Goal: Task Accomplishment & Management: Manage account settings

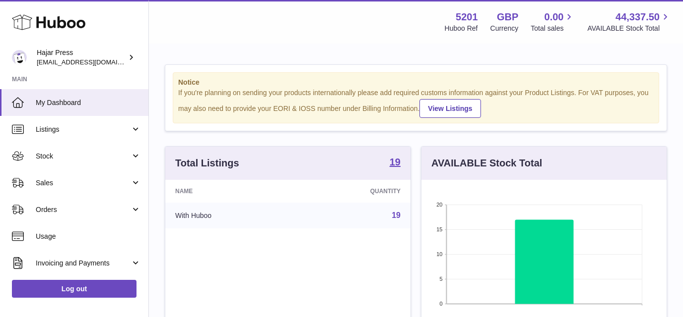
scroll to position [155, 245]
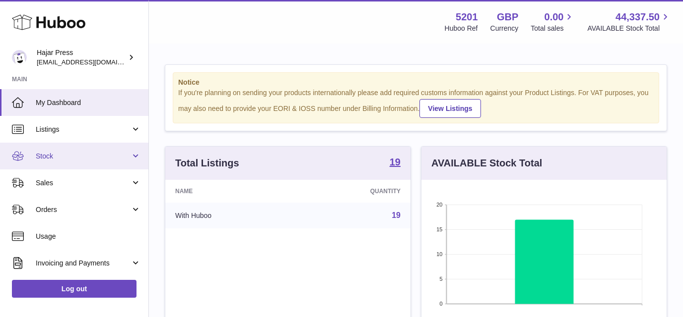
click at [99, 152] on span "Stock" at bounding box center [83, 156] width 95 height 9
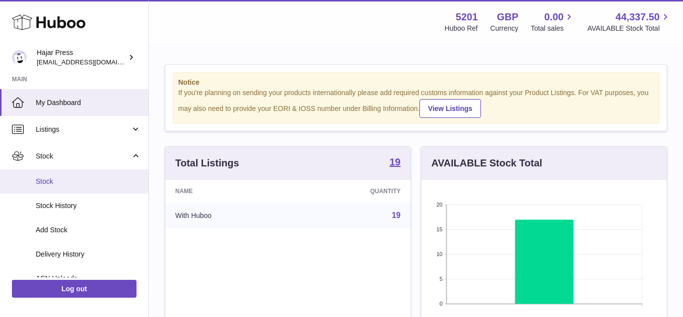
scroll to position [80, 0]
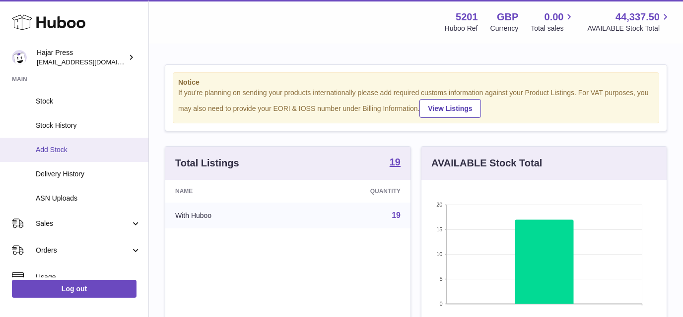
click at [99, 149] on span "Add Stock" at bounding box center [88, 149] width 105 height 9
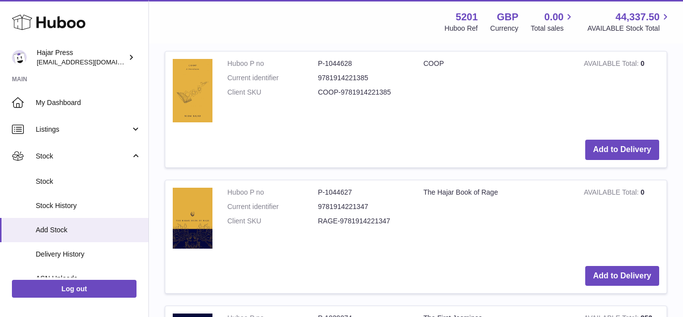
scroll to position [367, 0]
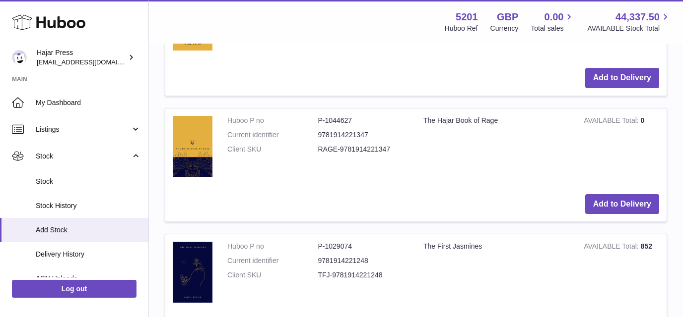
click at [596, 188] on td "Add to Delivery" at bounding box center [415, 204] width 501 height 35
click at [597, 195] on button "Add to Delivery" at bounding box center [622, 204] width 74 height 20
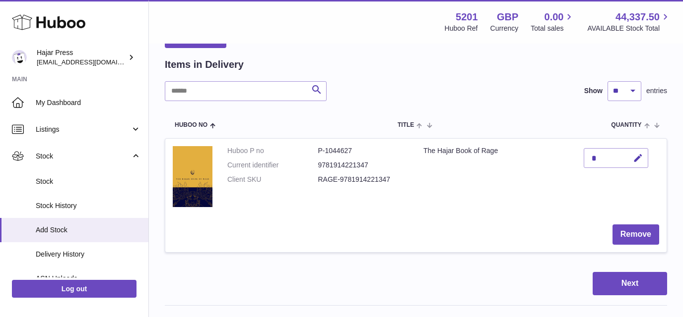
scroll to position [100, 0]
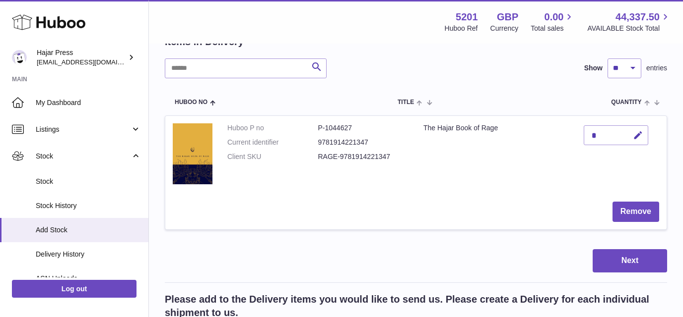
click at [609, 130] on div "*" at bounding box center [615, 135] width 64 height 20
click at [631, 135] on button "button" at bounding box center [636, 135] width 23 height 20
type input "****"
click at [631, 133] on button "submit" at bounding box center [636, 135] width 19 height 16
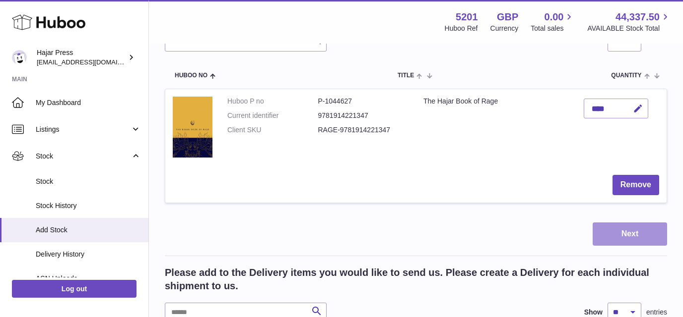
click at [609, 224] on button "Next" at bounding box center [629, 234] width 74 height 23
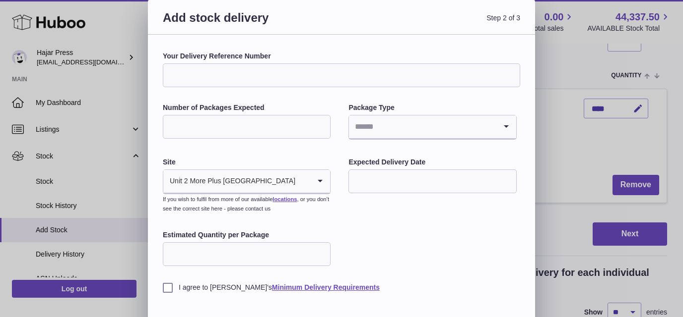
click at [403, 90] on div "Your Delivery Reference Number Number of Packages Expected Package Type Loading…" at bounding box center [341, 172] width 357 height 241
click at [399, 81] on input "Your Delivery Reference Number" at bounding box center [341, 75] width 357 height 24
paste input "**********"
type input "**********"
click at [280, 127] on input "Number of Packages Expected" at bounding box center [247, 127] width 168 height 24
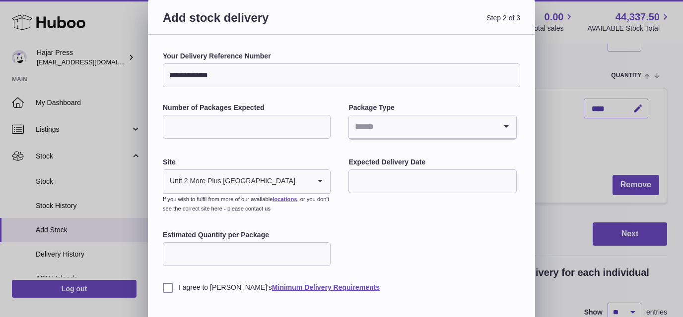
click at [272, 115] on input "Number of Packages Expected" at bounding box center [247, 127] width 168 height 24
type input "**"
click at [272, 253] on input "Estimated Quantity per Package" at bounding box center [247, 255] width 168 height 24
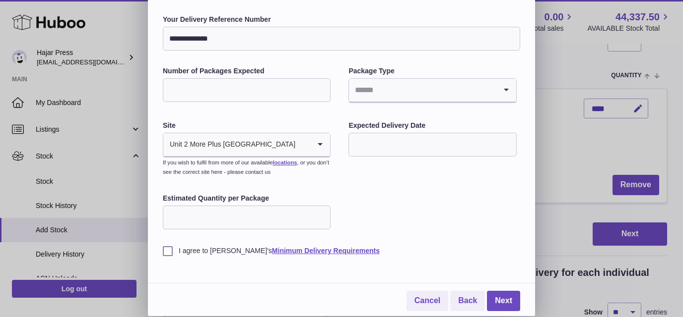
type input "*"
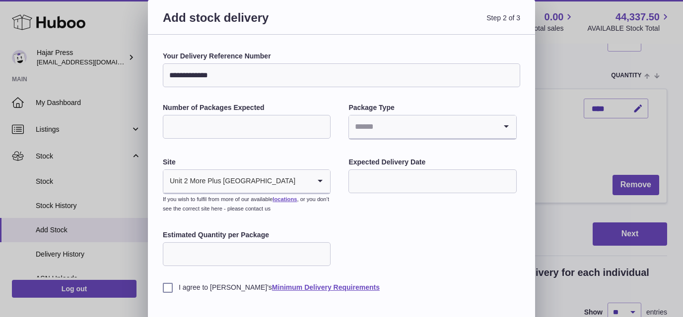
type input "**"
click at [219, 126] on input "**" at bounding box center [247, 127] width 168 height 24
type input "*"
type input "**"
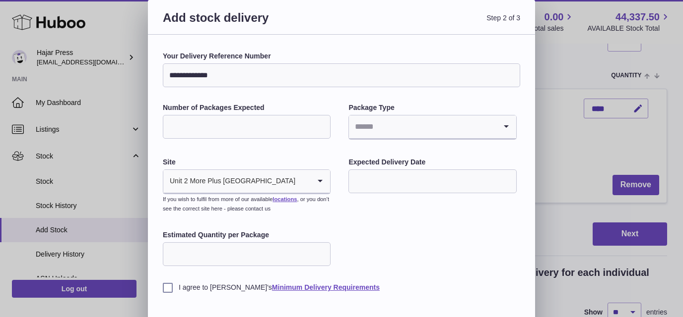
click at [373, 102] on div "**********" at bounding box center [341, 172] width 357 height 241
click at [373, 132] on input "Search for option" at bounding box center [422, 127] width 147 height 23
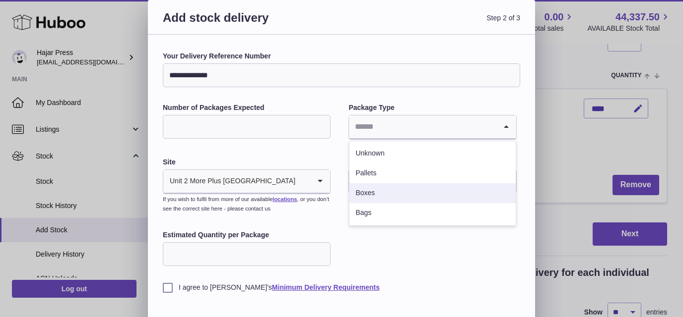
click at [386, 190] on li "Boxes" at bounding box center [432, 194] width 166 height 20
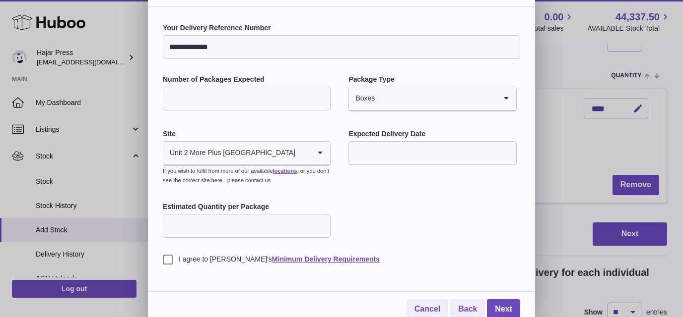
scroll to position [37, 0]
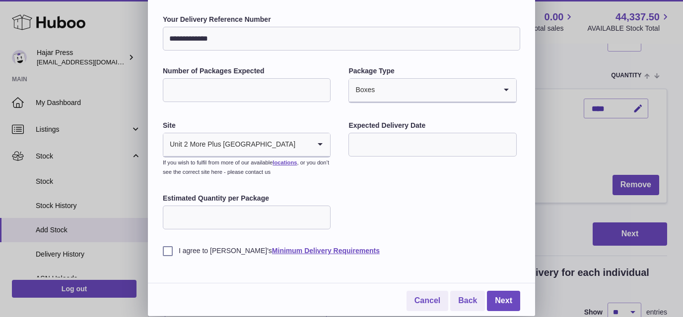
click at [176, 259] on div "**********" at bounding box center [341, 163] width 357 height 297
click at [170, 254] on label "I agree to Huboo's Minimum Delivery Requirements" at bounding box center [341, 251] width 357 height 9
click at [296, 150] on input "Search for option" at bounding box center [303, 144] width 14 height 23
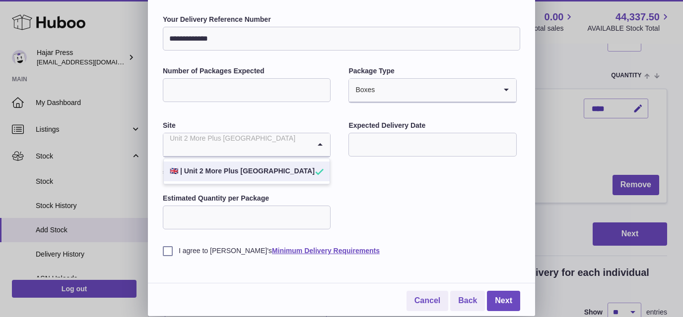
click at [283, 165] on li "🇬🇧 | Unit 2 More Plus Central Park" at bounding box center [247, 172] width 166 height 20
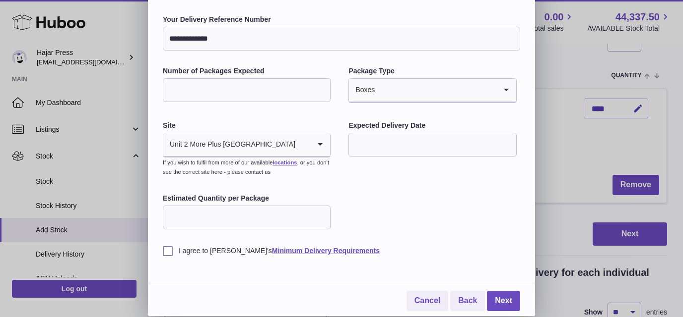
click at [383, 136] on input "text" at bounding box center [432, 145] width 168 height 24
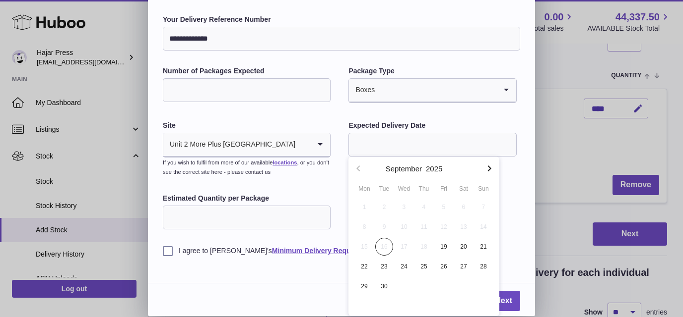
click at [487, 167] on icon "button" at bounding box center [489, 169] width 12 height 12
click at [446, 245] on span "17" at bounding box center [444, 247] width 18 height 18
type input "**********"
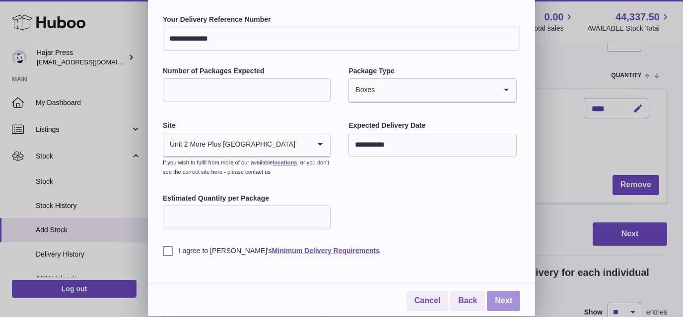
click at [493, 297] on link "Next" at bounding box center [503, 301] width 33 height 20
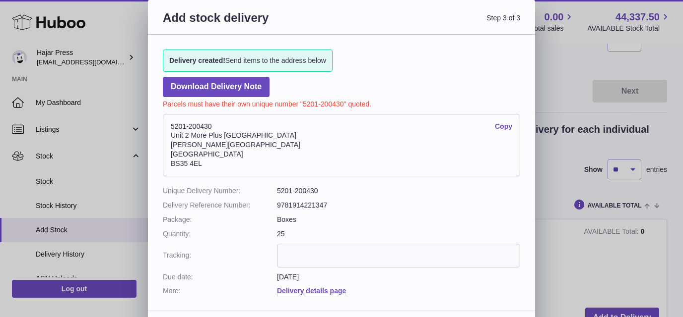
scroll to position [0, 0]
click at [499, 126] on link "Copy" at bounding box center [503, 126] width 17 height 9
click at [202, 126] on address "5201-200430 Copy Unit 2 More Plus Central Park Hudson Ave Severn Beach BS35 4EL" at bounding box center [341, 145] width 357 height 63
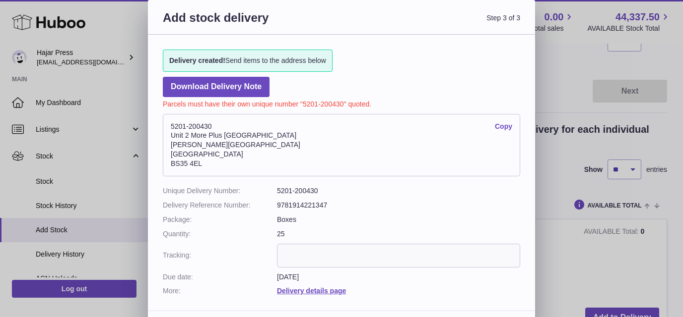
copy address "5201-200430"
drag, startPoint x: 273, startPoint y: 134, endPoint x: 168, endPoint y: 135, distance: 104.7
click at [168, 135] on address "5201-200430 Copy Unit 2 More Plus Central Park Hudson Ave Severn Beach BS35 4EL" at bounding box center [341, 145] width 357 height 63
copy address "Unit 2 More Plus Central Park"
click at [191, 147] on address "5201-200430 Copy Unit 2 More Plus Central Park Hudson Ave Severn Beach BS35 4EL" at bounding box center [341, 145] width 357 height 63
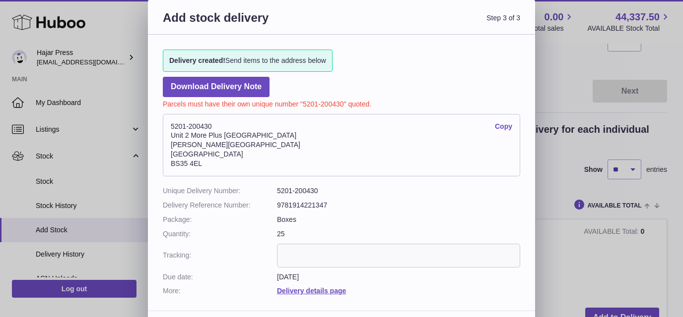
click at [191, 147] on address "5201-200430 Copy Unit 2 More Plus Central Park Hudson Ave Severn Beach BS35 4EL" at bounding box center [341, 145] width 357 height 63
copy address "Hudson Ave"
click at [199, 162] on address "5201-200430 Copy Unit 2 More Plus Central Park Hudson Ave Severn Beach BS35 4EL" at bounding box center [341, 145] width 357 height 63
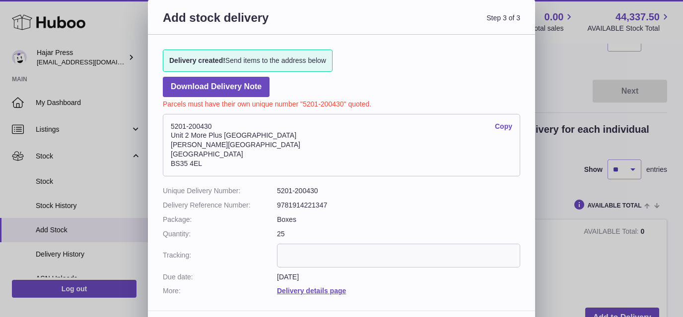
click at [199, 162] on address "5201-200430 Copy Unit 2 More Plus Central Park Hudson Ave Severn Beach BS35 4EL" at bounding box center [341, 145] width 357 height 63
copy div "BS35 4EL"
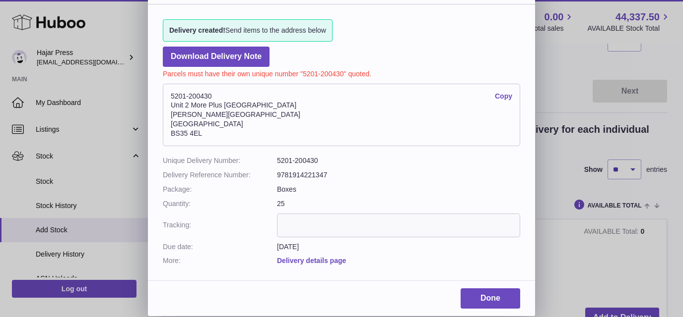
click at [328, 261] on link "Delivery details page" at bounding box center [311, 261] width 69 height 8
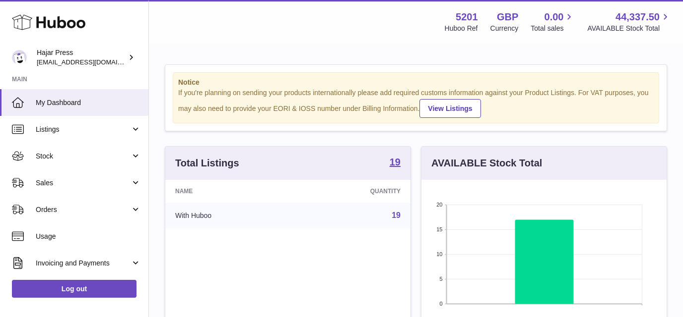
scroll to position [155, 245]
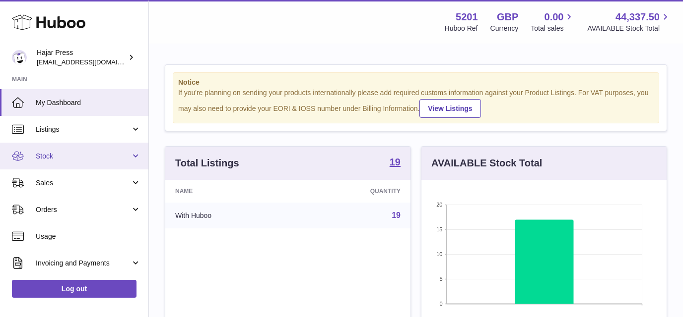
click at [84, 154] on span "Stock" at bounding box center [83, 156] width 95 height 9
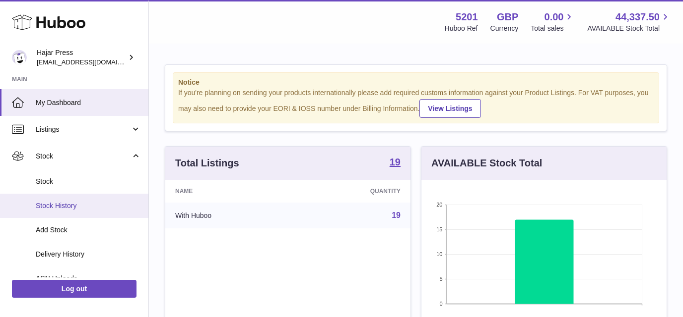
click at [70, 214] on link "Stock History" at bounding box center [74, 206] width 148 height 24
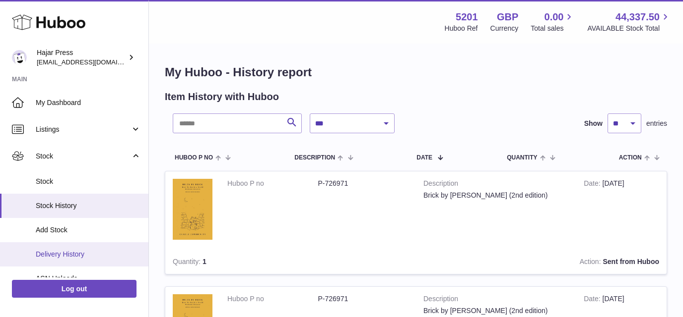
click at [73, 253] on span "Delivery History" at bounding box center [88, 254] width 105 height 9
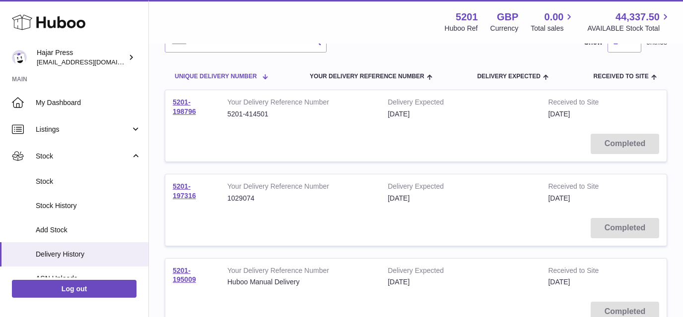
scroll to position [92, 0]
click at [186, 104] on link "5201-198796" at bounding box center [184, 105] width 23 height 17
click at [173, 189] on link "5201-197316" at bounding box center [184, 190] width 23 height 17
click at [459, 65] on tr "Unique Delivery Number Your Delivery Reference Number Delivery Expected Receive…" at bounding box center [416, 76] width 502 height 28
click at [192, 112] on link "5201-198796" at bounding box center [184, 105] width 23 height 17
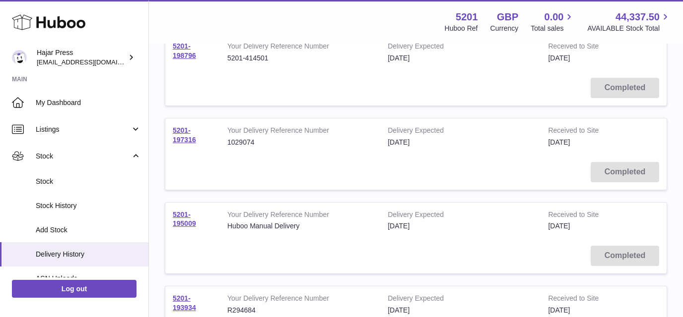
scroll to position [226, 0]
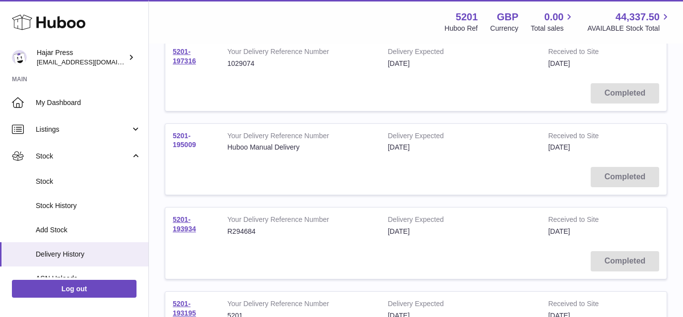
click at [188, 146] on link "5201-195009" at bounding box center [184, 140] width 23 height 17
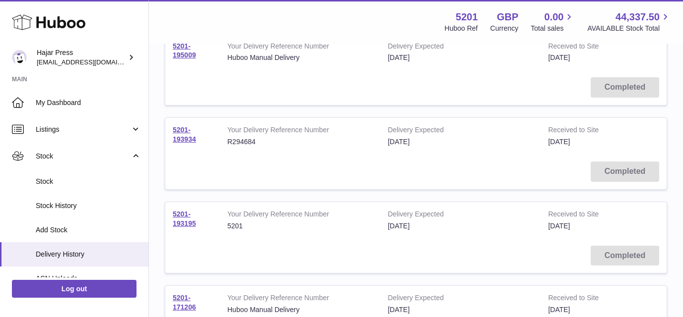
scroll to position [333, 0]
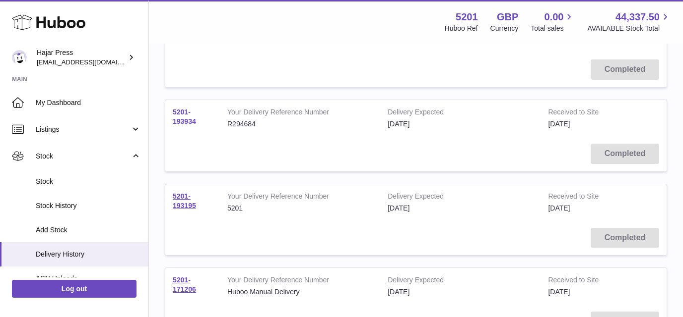
click at [185, 120] on link "5201-193934" at bounding box center [184, 116] width 23 height 17
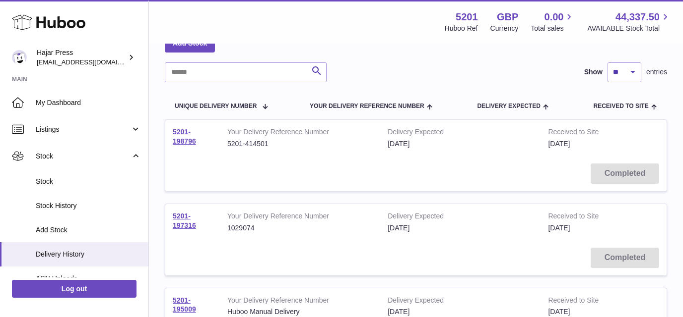
scroll to position [29, 0]
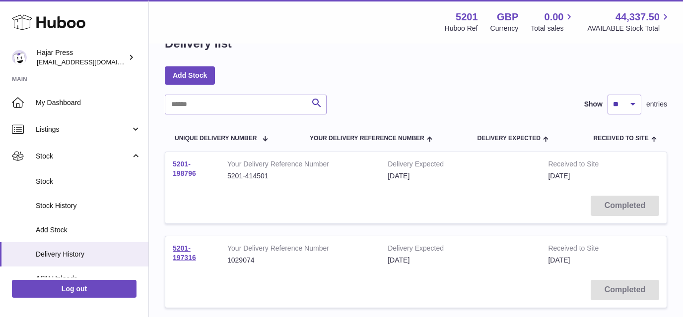
click at [189, 175] on link "5201-198796" at bounding box center [184, 168] width 23 height 17
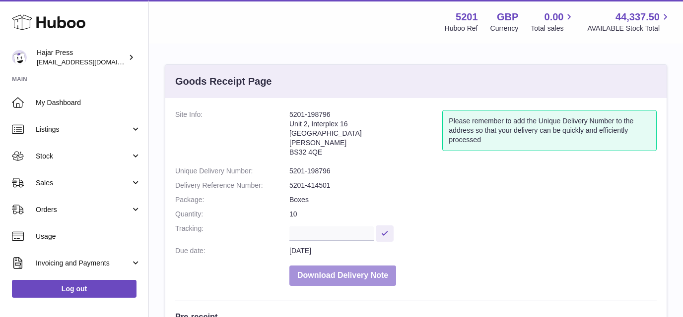
click at [331, 271] on button "Download Delivery Note" at bounding box center [342, 276] width 107 height 20
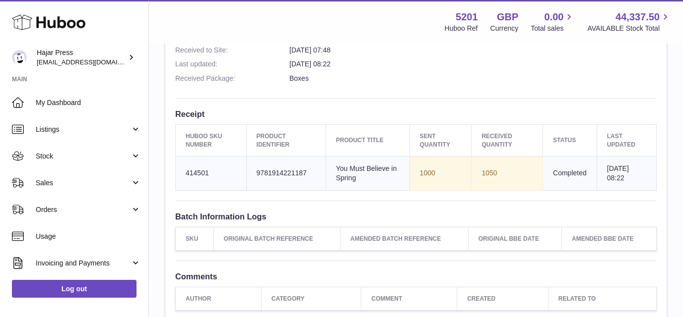
scroll to position [343, 0]
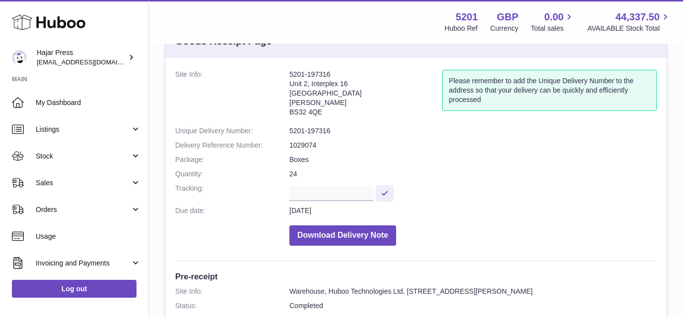
scroll to position [38, 0]
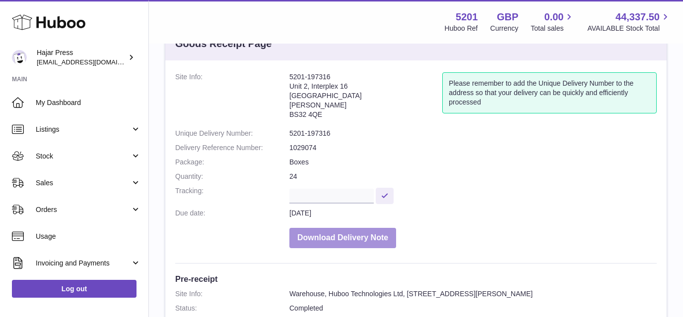
click at [318, 238] on button "Download Delivery Note" at bounding box center [342, 238] width 107 height 20
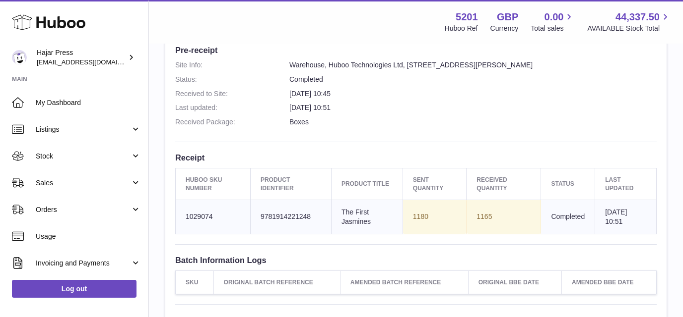
scroll to position [349, 0]
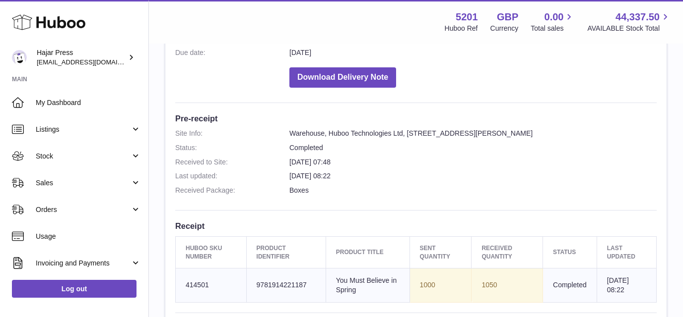
scroll to position [200, 0]
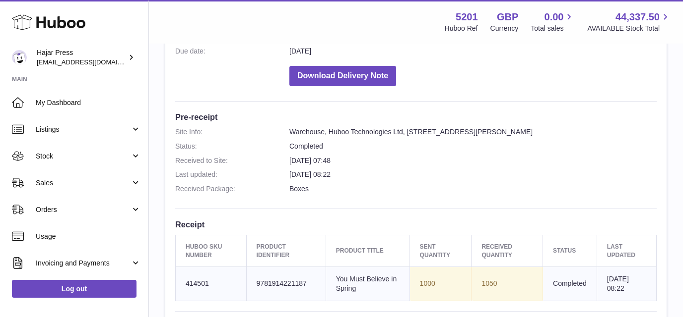
click at [385, 121] on h3 "Pre-receipt" at bounding box center [415, 117] width 481 height 11
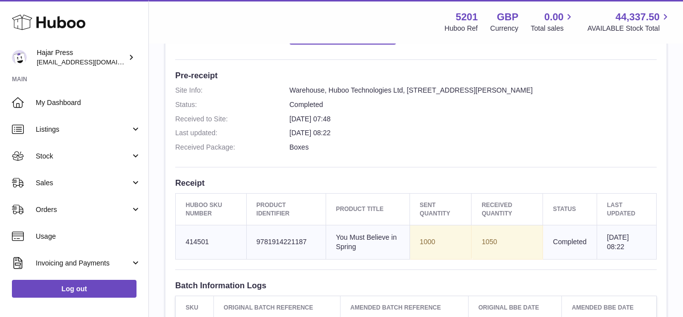
scroll to position [272, 0]
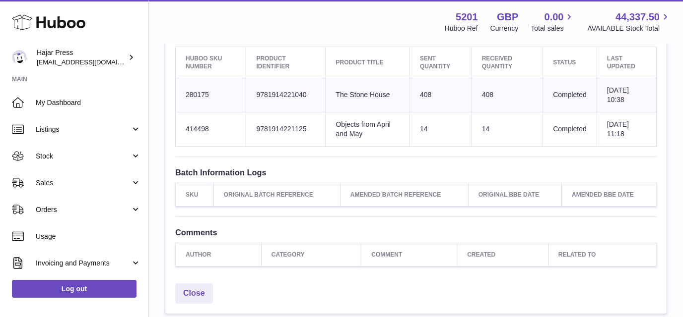
scroll to position [396, 0]
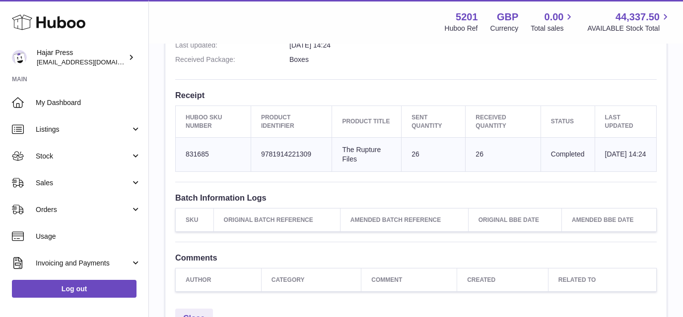
scroll to position [132, 0]
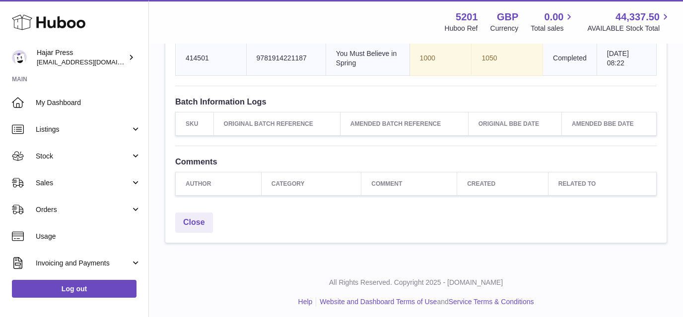
scroll to position [429, 0]
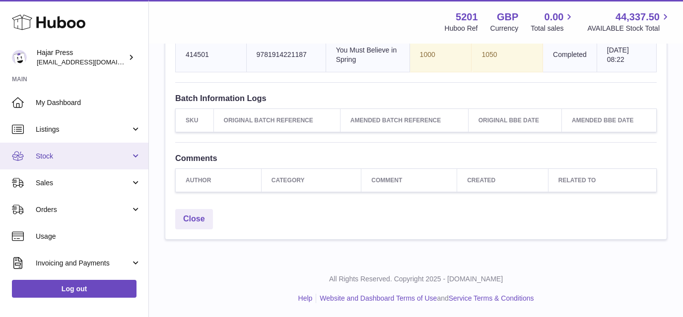
click at [118, 156] on span "Stock" at bounding box center [83, 156] width 95 height 9
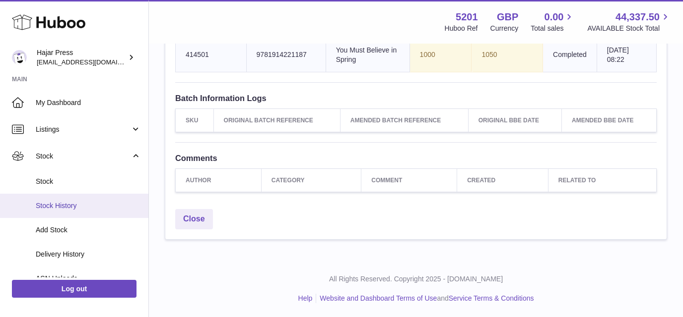
click at [76, 201] on span "Stock History" at bounding box center [88, 205] width 105 height 9
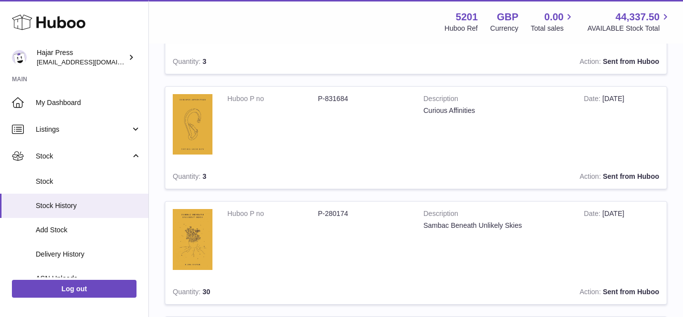
scroll to position [1111, 0]
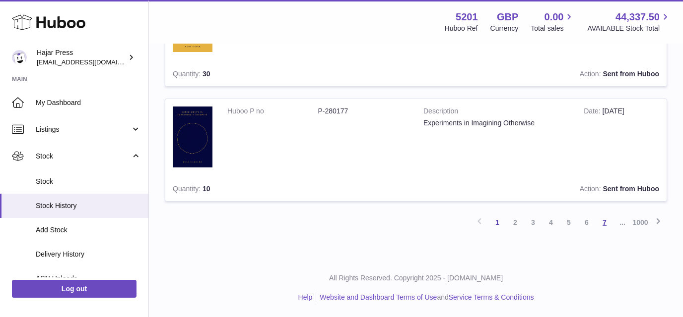
click at [609, 223] on link "7" at bounding box center [604, 223] width 18 height 18
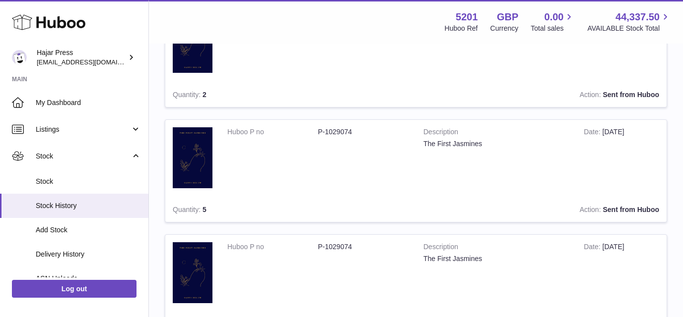
scroll to position [1111, 0]
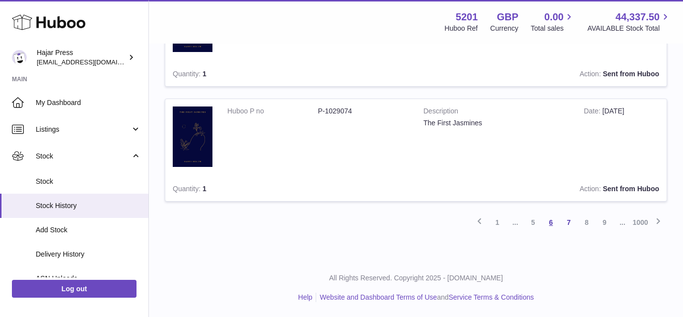
click at [552, 226] on link "6" at bounding box center [551, 223] width 18 height 18
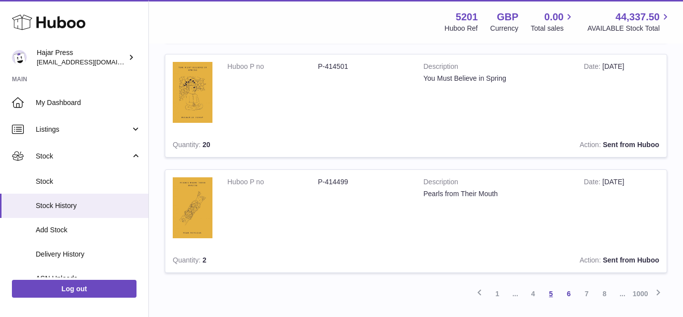
scroll to position [1111, 0]
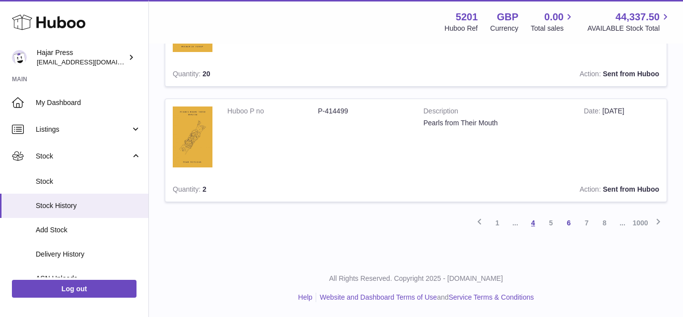
click at [536, 223] on link "4" at bounding box center [533, 223] width 18 height 18
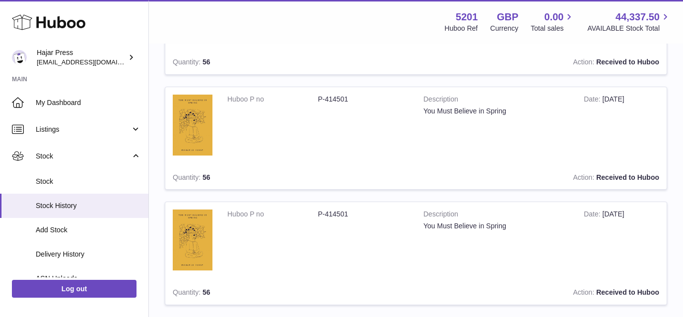
scroll to position [1111, 0]
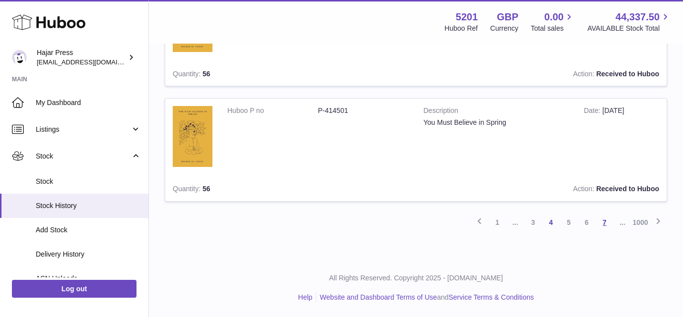
click at [605, 220] on link "7" at bounding box center [604, 223] width 18 height 18
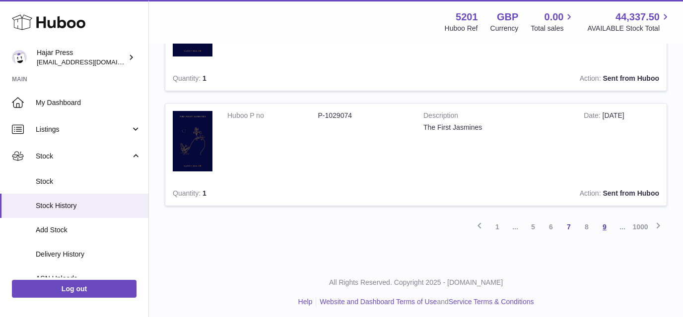
click at [605, 228] on link "9" at bounding box center [604, 227] width 18 height 18
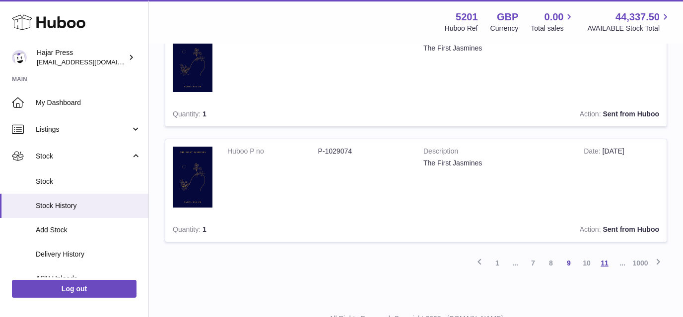
scroll to position [1110, 0]
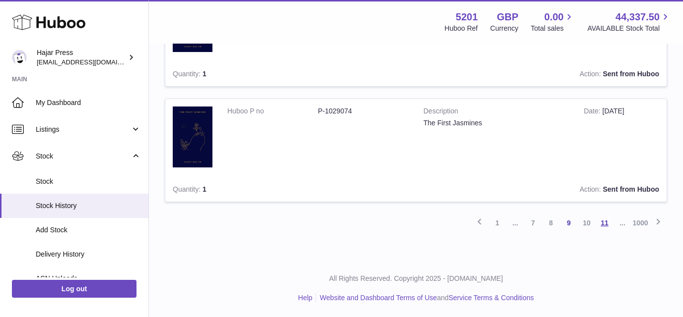
click at [607, 224] on link "11" at bounding box center [604, 223] width 18 height 18
click at [607, 221] on link "13" at bounding box center [604, 223] width 18 height 18
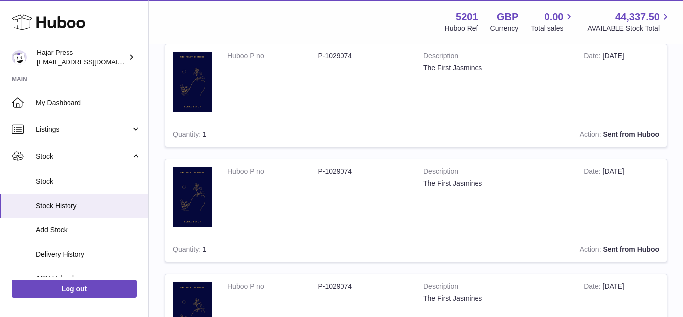
scroll to position [1110, 0]
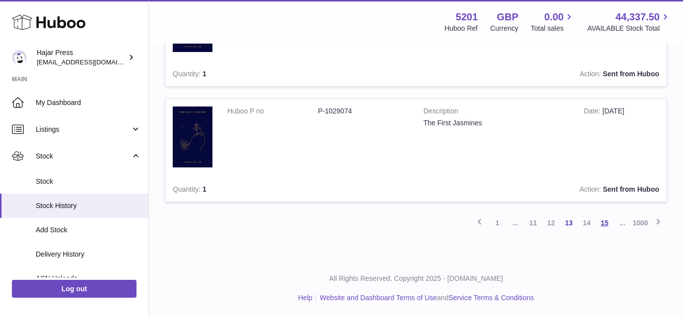
click at [607, 221] on link "15" at bounding box center [604, 223] width 18 height 18
click at [607, 221] on link "17" at bounding box center [604, 223] width 18 height 18
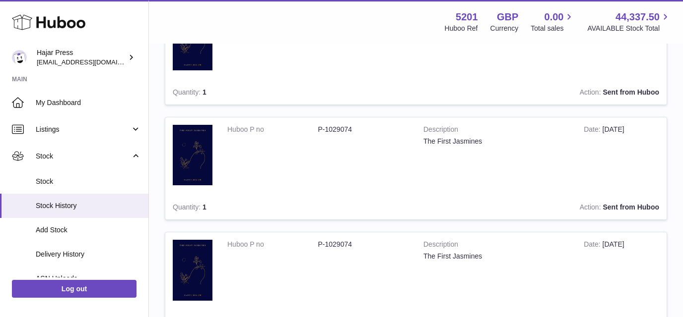
scroll to position [1110, 0]
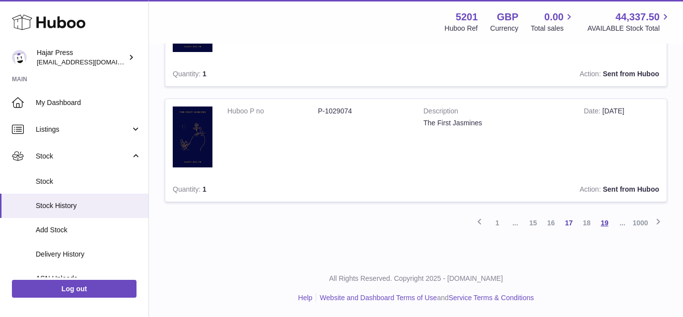
click at [607, 221] on link "19" at bounding box center [604, 223] width 18 height 18
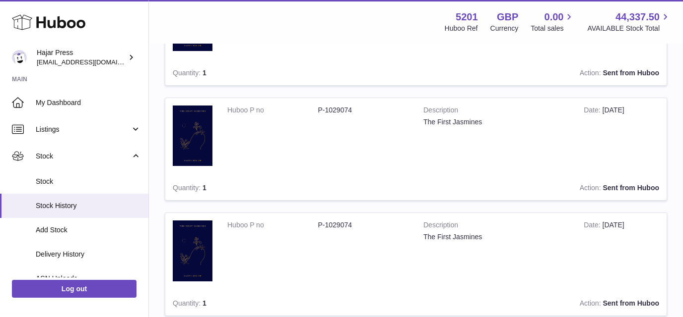
scroll to position [1110, 0]
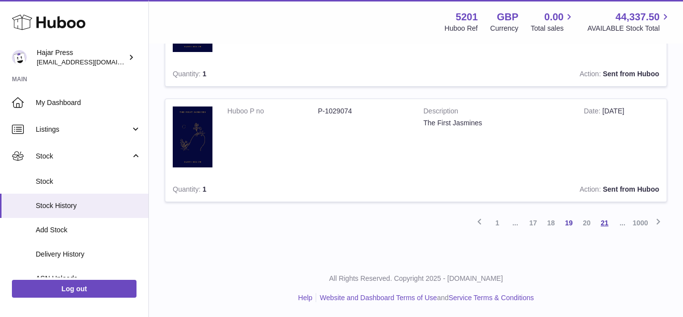
click at [607, 221] on link "21" at bounding box center [604, 223] width 18 height 18
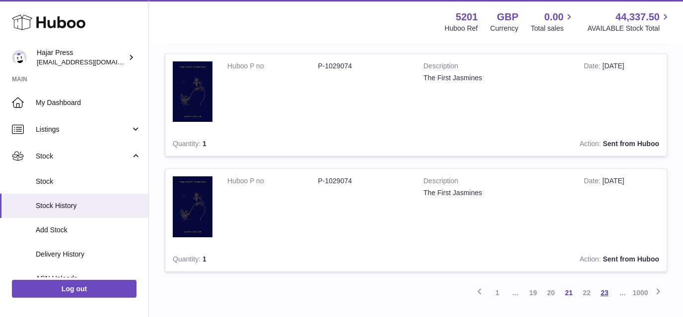
scroll to position [1110, 0]
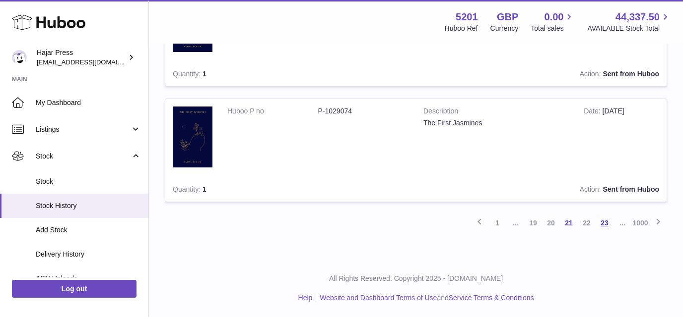
click at [607, 221] on link "23" at bounding box center [604, 223] width 18 height 18
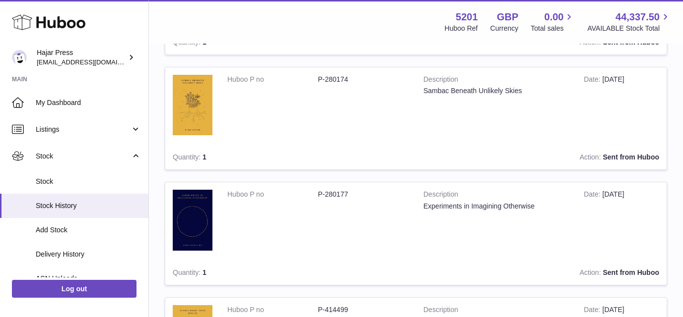
scroll to position [1111, 0]
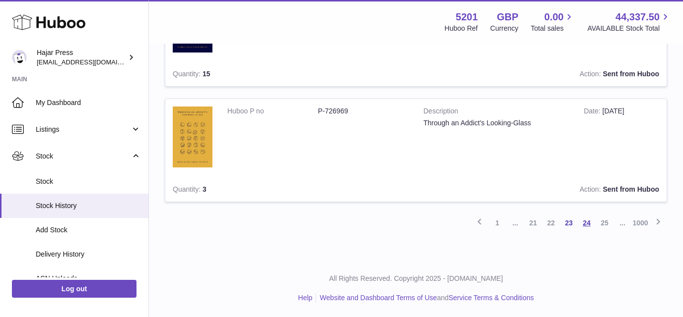
click at [584, 224] on link "24" at bounding box center [586, 223] width 18 height 18
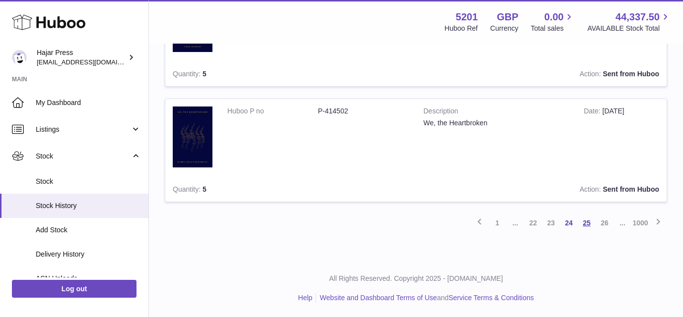
click at [591, 222] on link "25" at bounding box center [586, 223] width 18 height 18
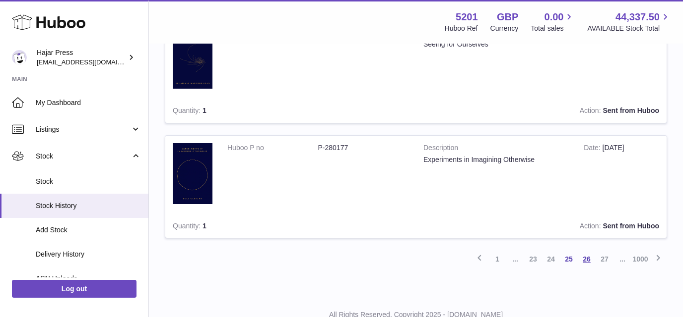
click at [584, 260] on link "26" at bounding box center [586, 260] width 18 height 18
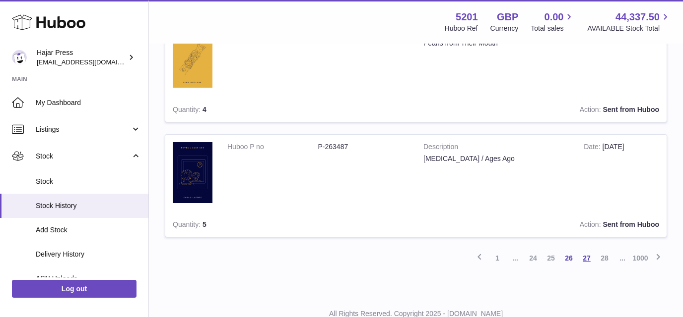
click at [584, 261] on link "27" at bounding box center [586, 259] width 18 height 18
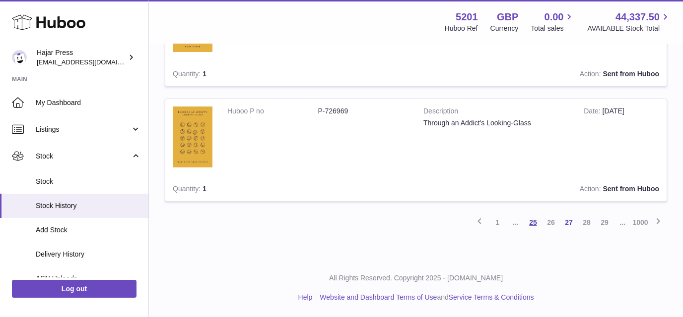
click at [530, 227] on link "25" at bounding box center [533, 223] width 18 height 18
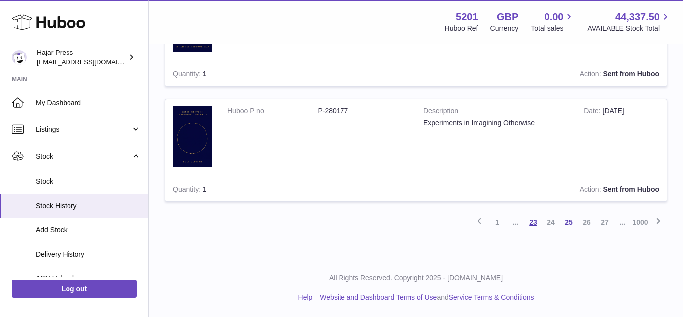
click at [537, 218] on link "23" at bounding box center [533, 223] width 18 height 18
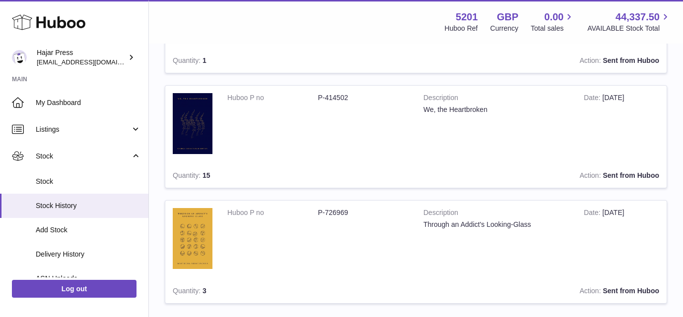
scroll to position [1111, 0]
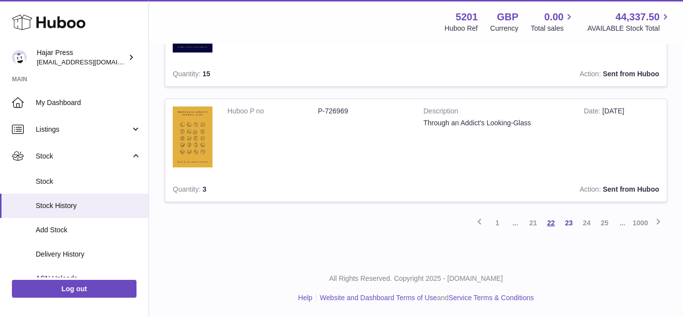
click at [547, 220] on link "22" at bounding box center [551, 223] width 18 height 18
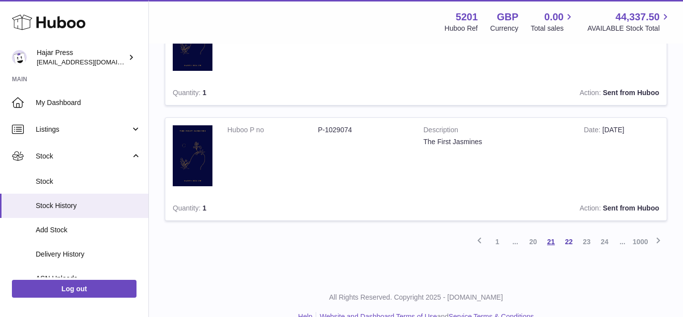
scroll to position [1110, 0]
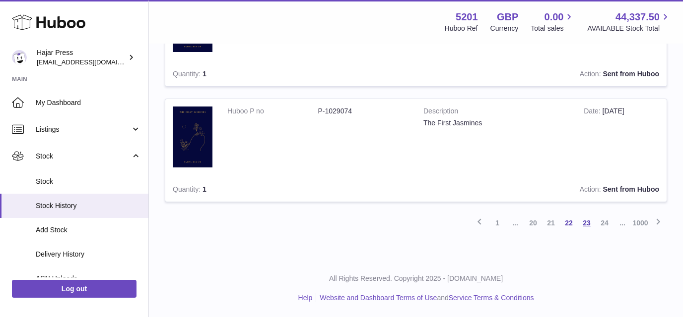
click at [586, 217] on link "23" at bounding box center [586, 223] width 18 height 18
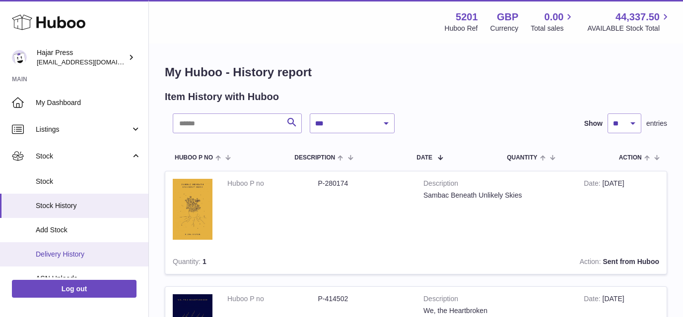
click at [112, 251] on span "Delivery History" at bounding box center [88, 254] width 105 height 9
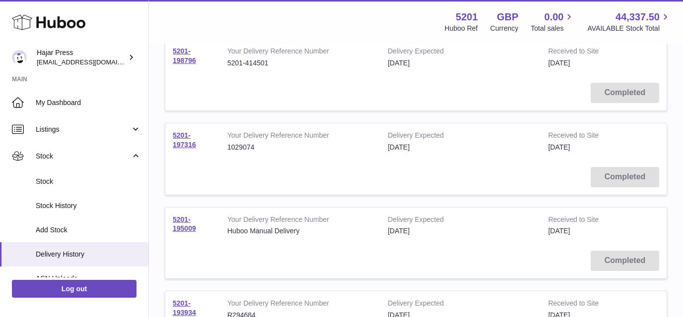
scroll to position [119, 0]
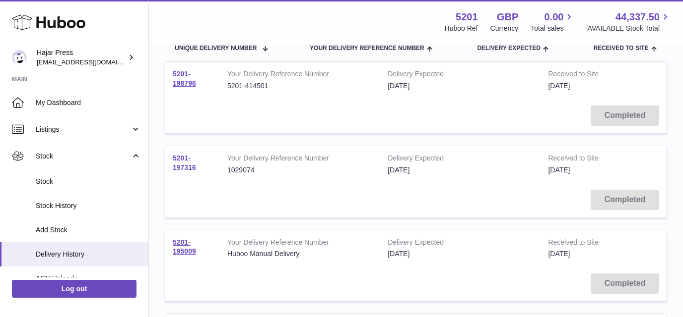
click at [181, 170] on link "5201-197316" at bounding box center [184, 162] width 23 height 17
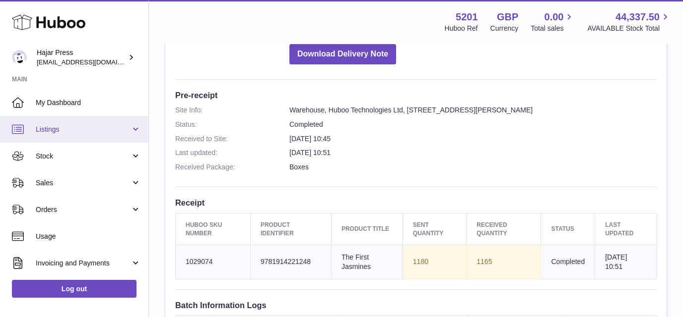
click at [113, 139] on link "Listings" at bounding box center [74, 129] width 148 height 27
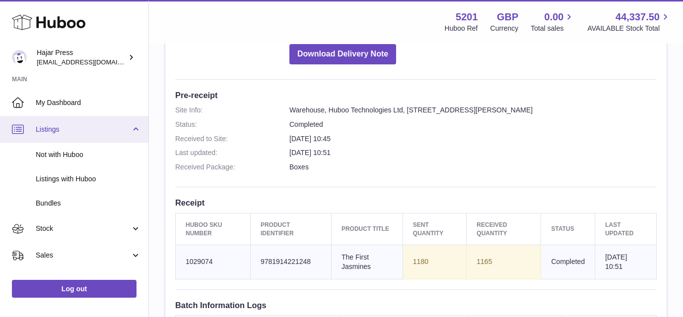
click at [113, 139] on link "Listings" at bounding box center [74, 129] width 148 height 27
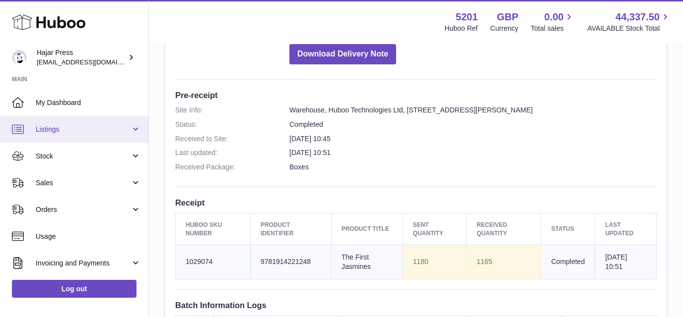
click at [113, 139] on link "Listings" at bounding box center [74, 129] width 148 height 27
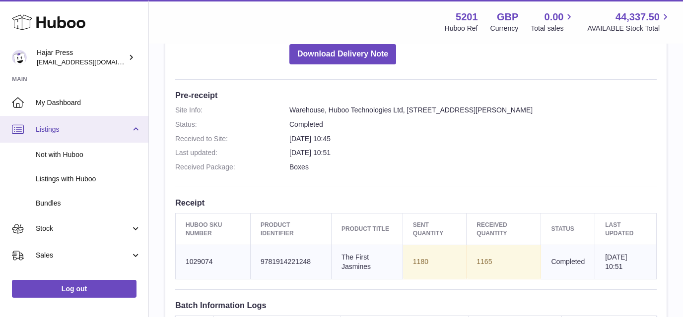
click at [113, 139] on link "Listings" at bounding box center [74, 129] width 148 height 27
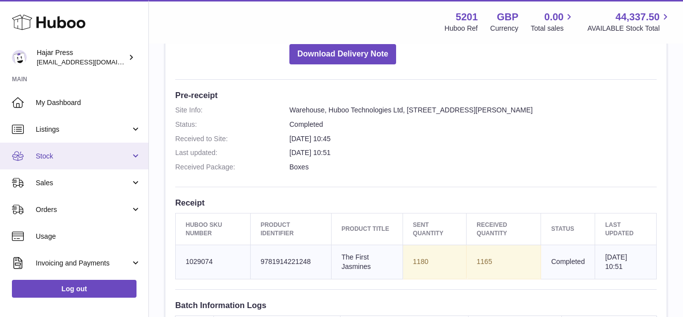
click at [103, 163] on link "Stock" at bounding box center [74, 156] width 148 height 27
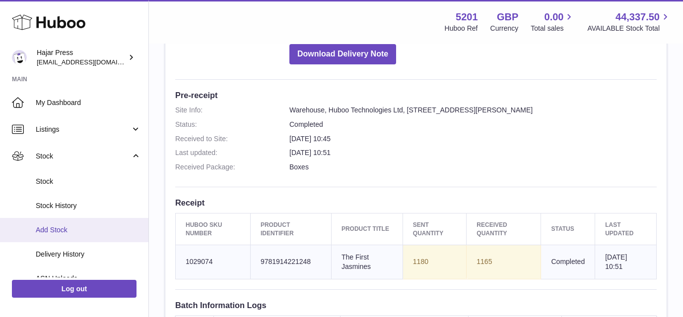
scroll to position [47, 0]
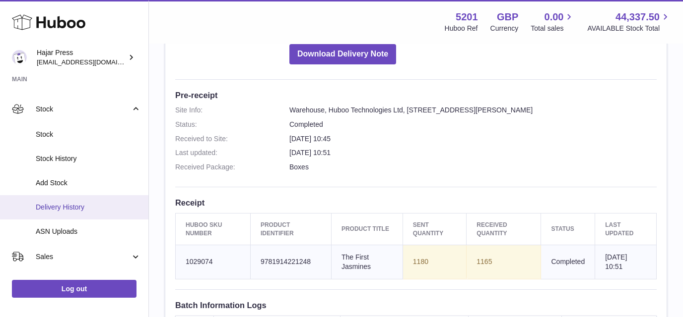
click at [97, 201] on link "Delivery History" at bounding box center [74, 207] width 148 height 24
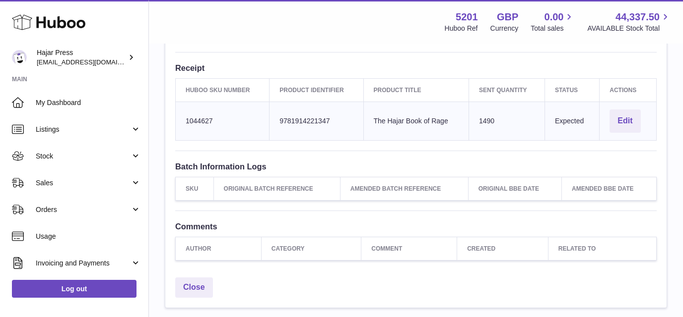
scroll to position [301, 0]
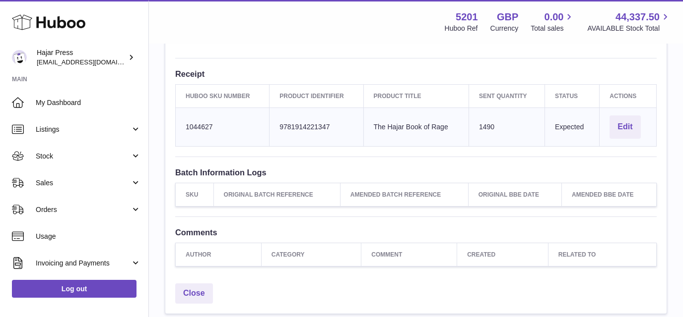
click at [208, 125] on td "Huboo SKU Number 1044627" at bounding box center [223, 127] width 94 height 39
copy td "1044627"
click at [304, 128] on td "Client Identifier 9781914221347" at bounding box center [316, 127] width 94 height 39
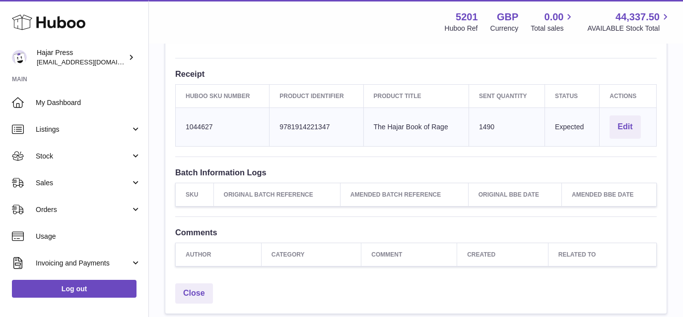
copy td "9781914221347"
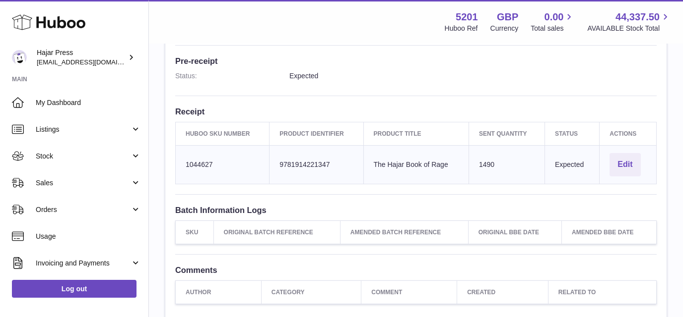
scroll to position [375, 0]
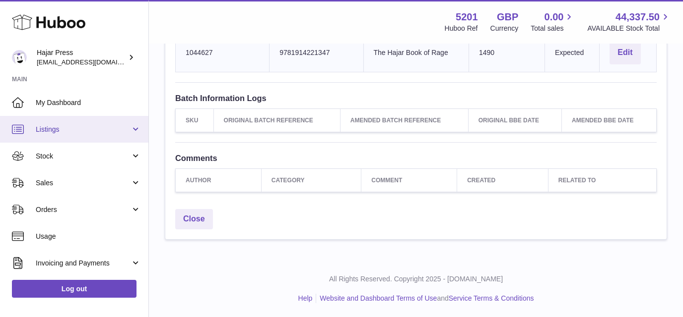
click at [98, 134] on link "Listings" at bounding box center [74, 129] width 148 height 27
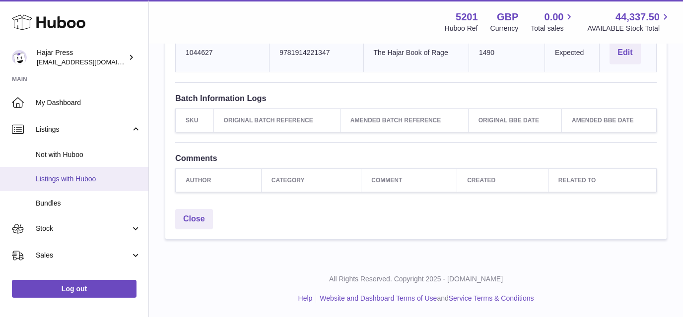
click at [88, 175] on span "Listings with Huboo" at bounding box center [88, 179] width 105 height 9
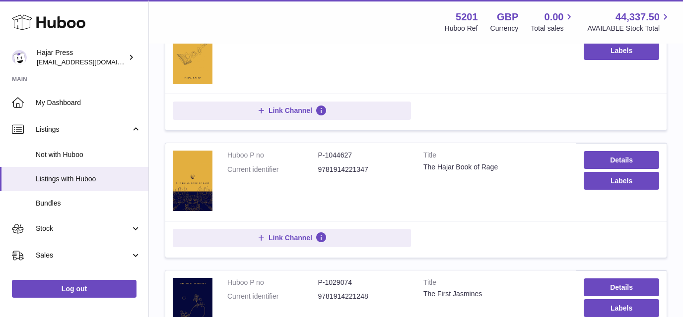
scroll to position [245, 0]
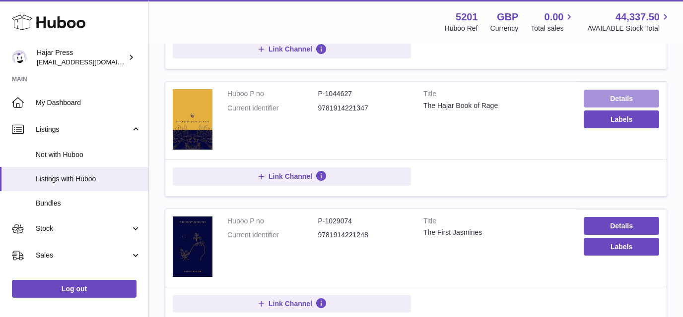
click at [606, 91] on link "Details" at bounding box center [620, 99] width 75 height 18
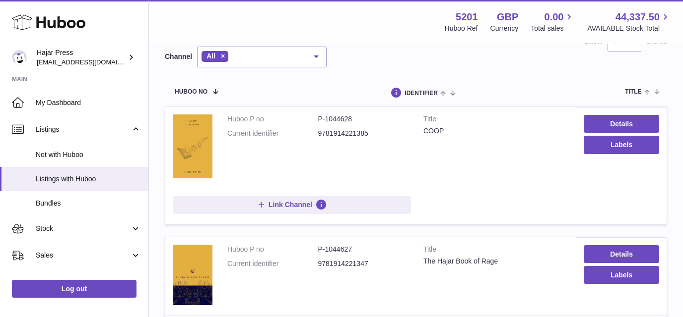
scroll to position [0, 0]
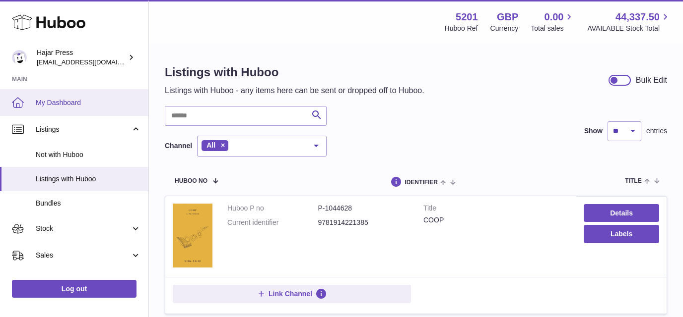
click at [90, 101] on span "My Dashboard" at bounding box center [88, 102] width 105 height 9
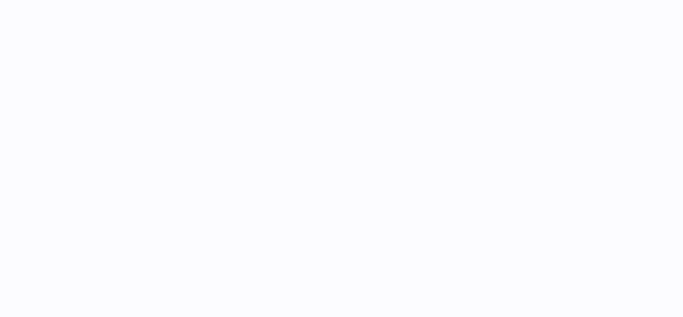
select select "***"
select select "****"
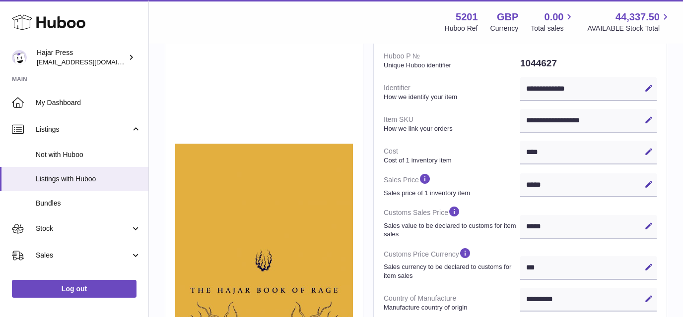
scroll to position [159, 0]
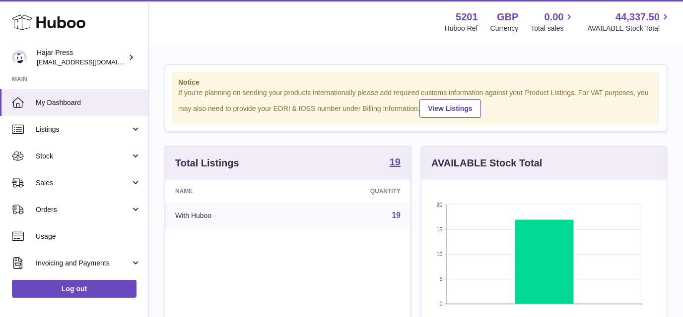
scroll to position [155, 245]
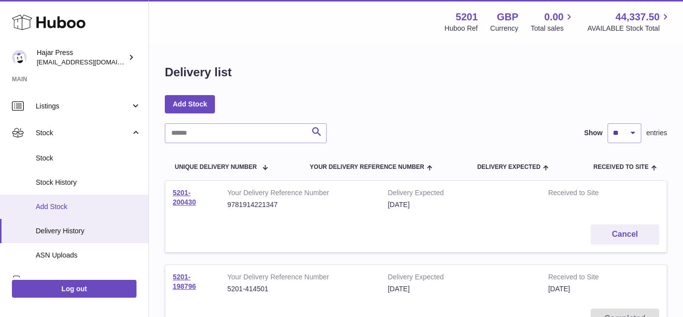
scroll to position [24, 0]
click at [87, 201] on span "Add Stock" at bounding box center [88, 205] width 105 height 9
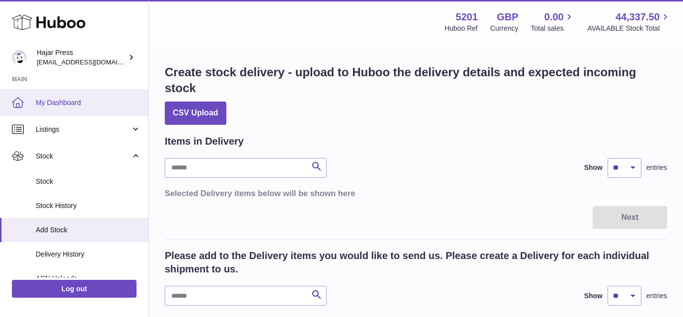
click at [108, 96] on link "My Dashboard" at bounding box center [74, 102] width 148 height 27
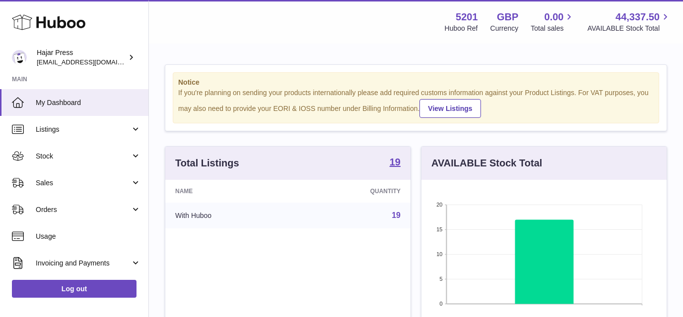
scroll to position [133, 0]
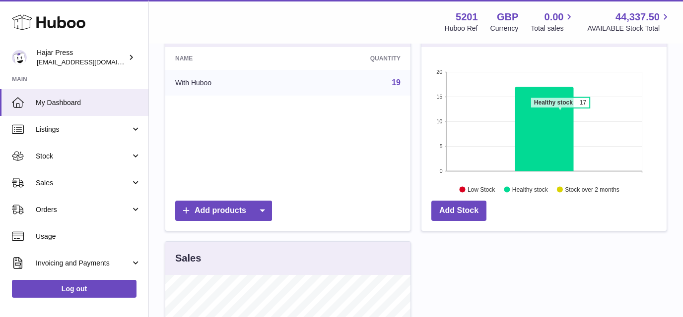
click at [560, 113] on icon at bounding box center [544, 129] width 59 height 84
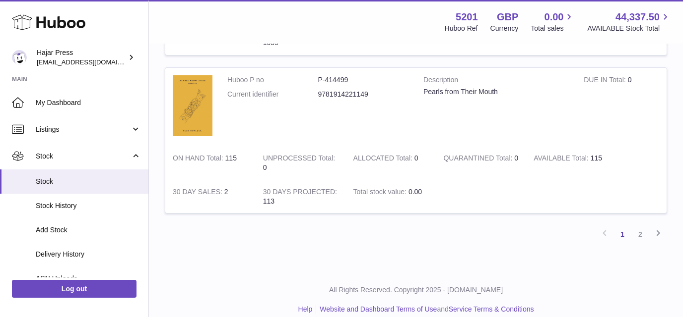
scroll to position [1521, 0]
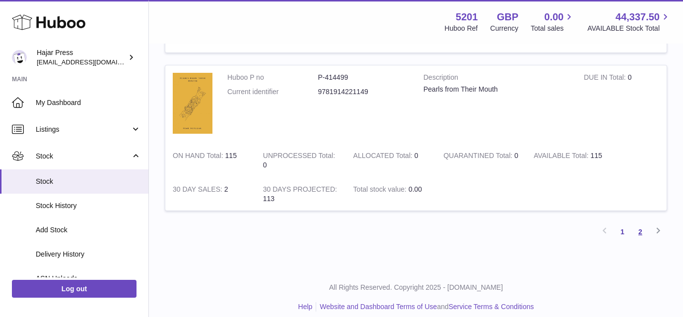
click at [633, 231] on link "2" at bounding box center [640, 232] width 18 height 18
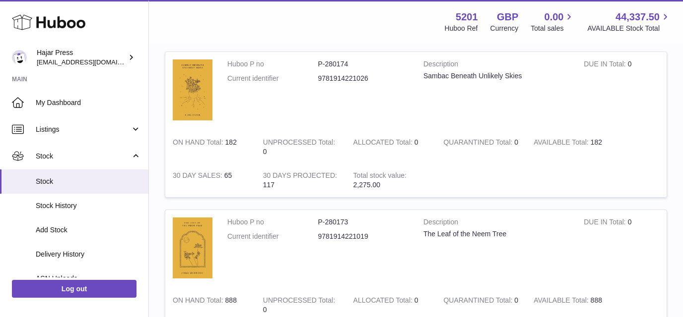
scroll to position [751, 0]
